Goal: Task Accomplishment & Management: Use online tool/utility

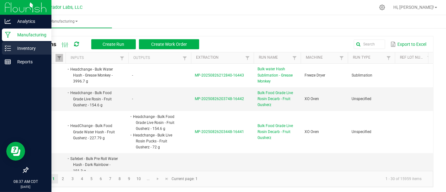
click at [5, 50] on icon at bounding box center [8, 48] width 6 height 6
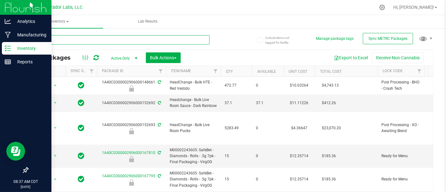
click at [184, 38] on input "text" at bounding box center [119, 39] width 182 height 9
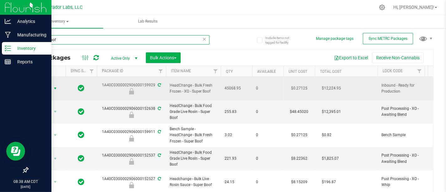
type input "Super Boof"
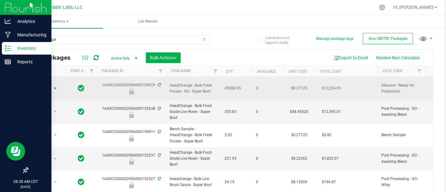
click at [55, 86] on span "select" at bounding box center [55, 88] width 5 height 5
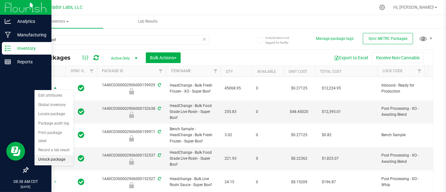
click at [53, 155] on li "Unlock package" at bounding box center [54, 159] width 39 height 9
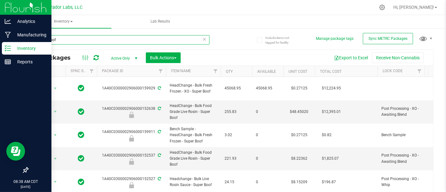
click at [152, 42] on input "Super Boof" at bounding box center [119, 39] width 182 height 9
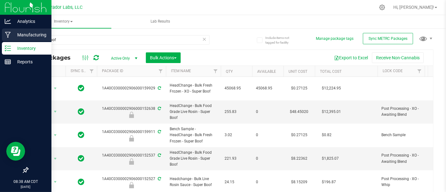
click at [6, 38] on div "Manufacturing" at bounding box center [27, 35] width 50 height 13
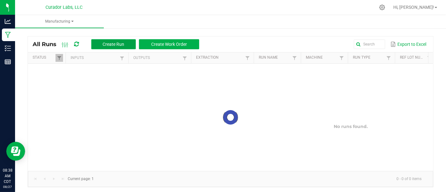
click at [125, 44] on button "Create Run" at bounding box center [113, 44] width 45 height 10
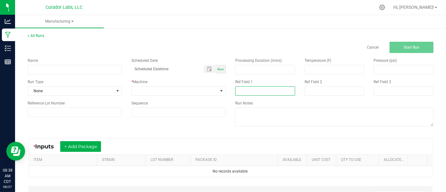
click at [243, 94] on input at bounding box center [265, 90] width 60 height 9
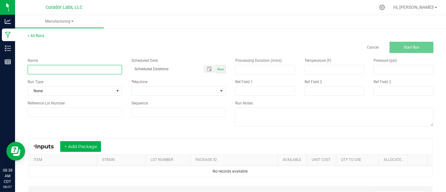
click at [93, 67] on input at bounding box center [75, 69] width 94 height 9
type input "Bulk Fresh Frozen Washing - Super Boof"
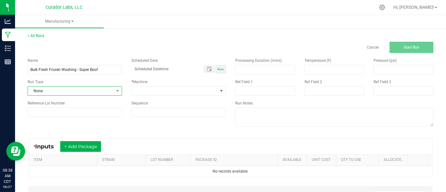
click at [100, 88] on span "None" at bounding box center [71, 91] width 86 height 9
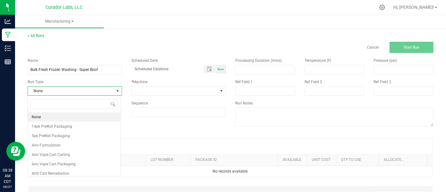
scroll to position [9, 93]
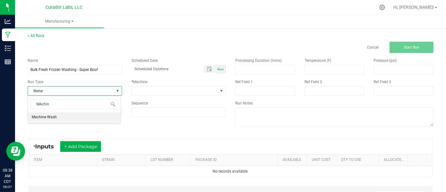
type input "MAchine"
click at [87, 111] on span "MAchine" at bounding box center [74, 104] width 93 height 15
click at [87, 113] on li "Machine Wash" at bounding box center [74, 116] width 93 height 9
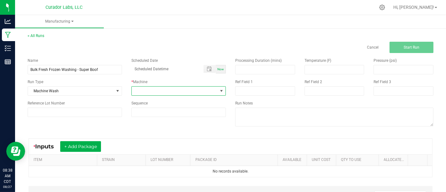
click at [163, 88] on span at bounding box center [175, 91] width 86 height 9
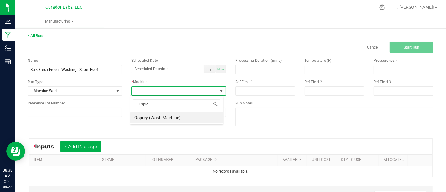
type input "Osprey"
click at [164, 121] on li "Osprey (Wash Machine)" at bounding box center [177, 117] width 93 height 11
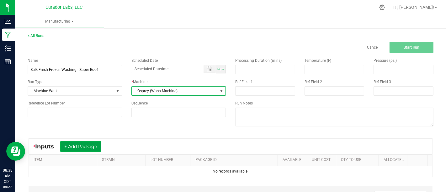
click at [94, 146] on button "+ Add Package" at bounding box center [80, 146] width 41 height 11
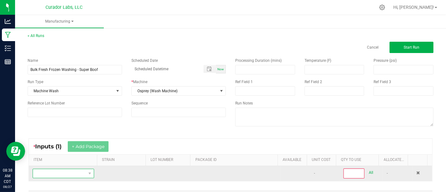
click at [78, 173] on span "NO DATA FOUND" at bounding box center [59, 173] width 53 height 9
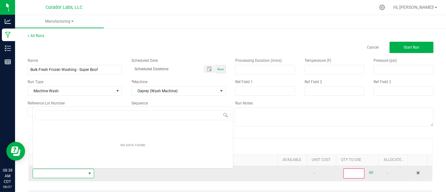
scroll to position [9, 59]
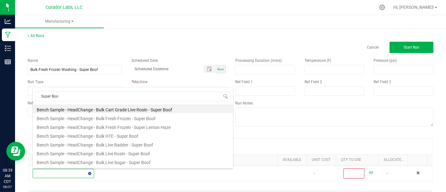
type input "Super Boof"
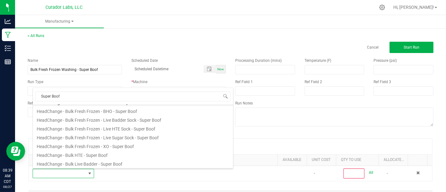
scroll to position [116, 0]
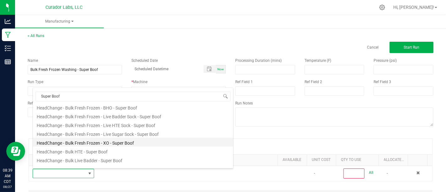
click at [167, 144] on li "HeadChange - Bulk Fresh Frozen - XO - Super Boof" at bounding box center [133, 142] width 200 height 9
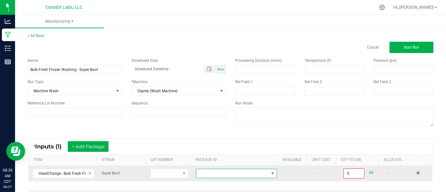
click at [234, 172] on span at bounding box center [232, 173] width 72 height 9
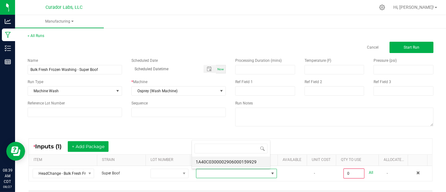
click at [244, 159] on li "1A40C0300002906000159929" at bounding box center [231, 162] width 78 height 11
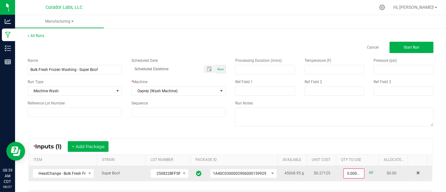
click at [369, 172] on link "All" at bounding box center [371, 172] width 4 height 8
type input "45068.9500 g"
click at [413, 44] on button "Start Run" at bounding box center [412, 47] width 44 height 11
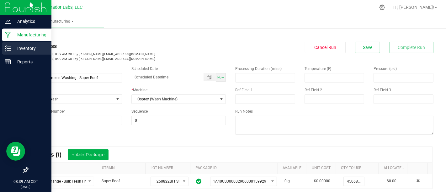
click at [29, 45] on p "Inventory" at bounding box center [30, 49] width 38 height 8
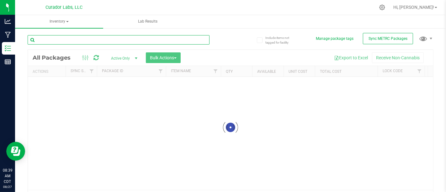
click at [111, 40] on input "text" at bounding box center [119, 39] width 182 height 9
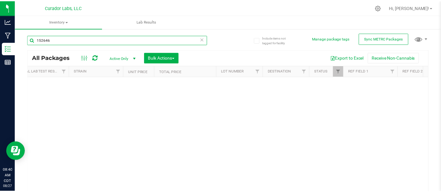
scroll to position [0, 538]
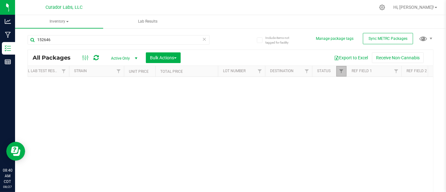
click at [345, 72] on link "Filter" at bounding box center [341, 71] width 10 height 11
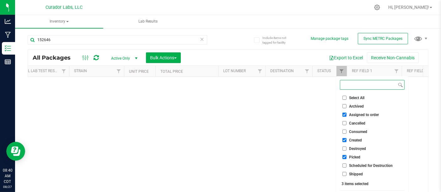
scroll to position [14, 0]
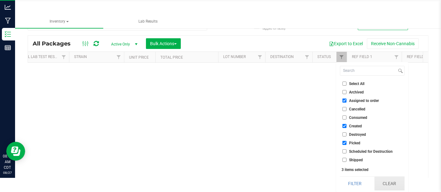
click at [392, 187] on button "Clear" at bounding box center [389, 184] width 30 height 14
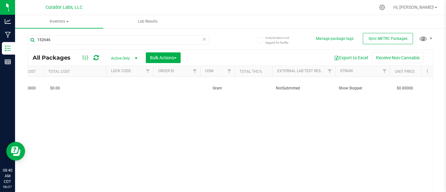
scroll to position [0, 198]
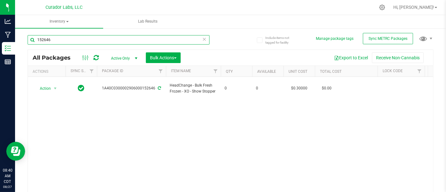
click at [164, 40] on input "152646" at bounding box center [119, 39] width 182 height 9
type input "1"
type input "152652"
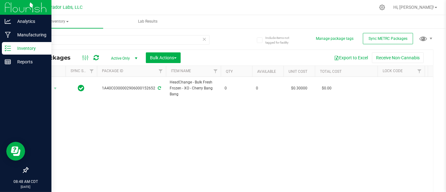
click at [14, 45] on p "Inventory" at bounding box center [30, 49] width 38 height 8
click at [25, 31] on p "Manufacturing" at bounding box center [30, 35] width 38 height 8
